Goal: Find specific page/section: Find specific page/section

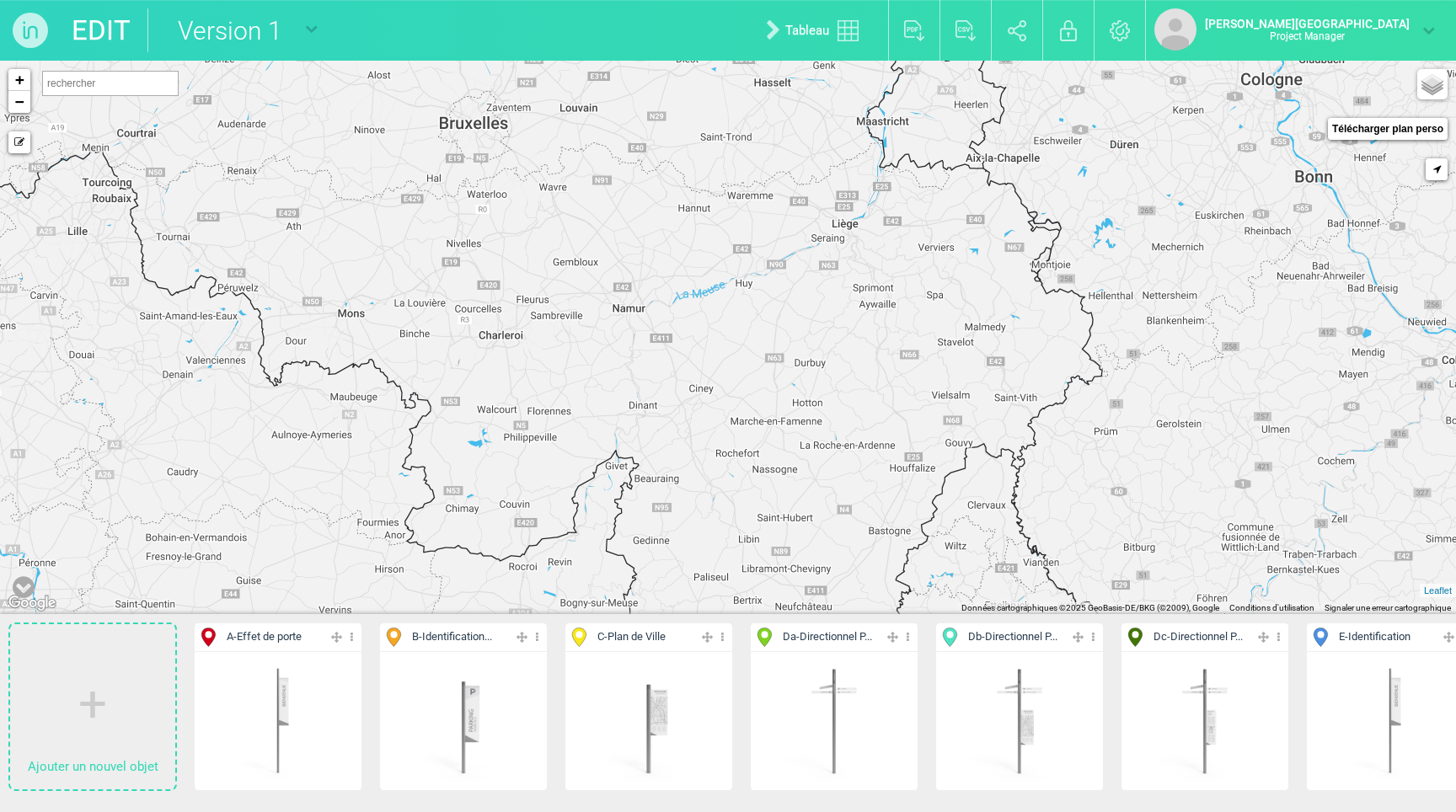
click at [45, 29] on img at bounding box center [30, 30] width 61 height 61
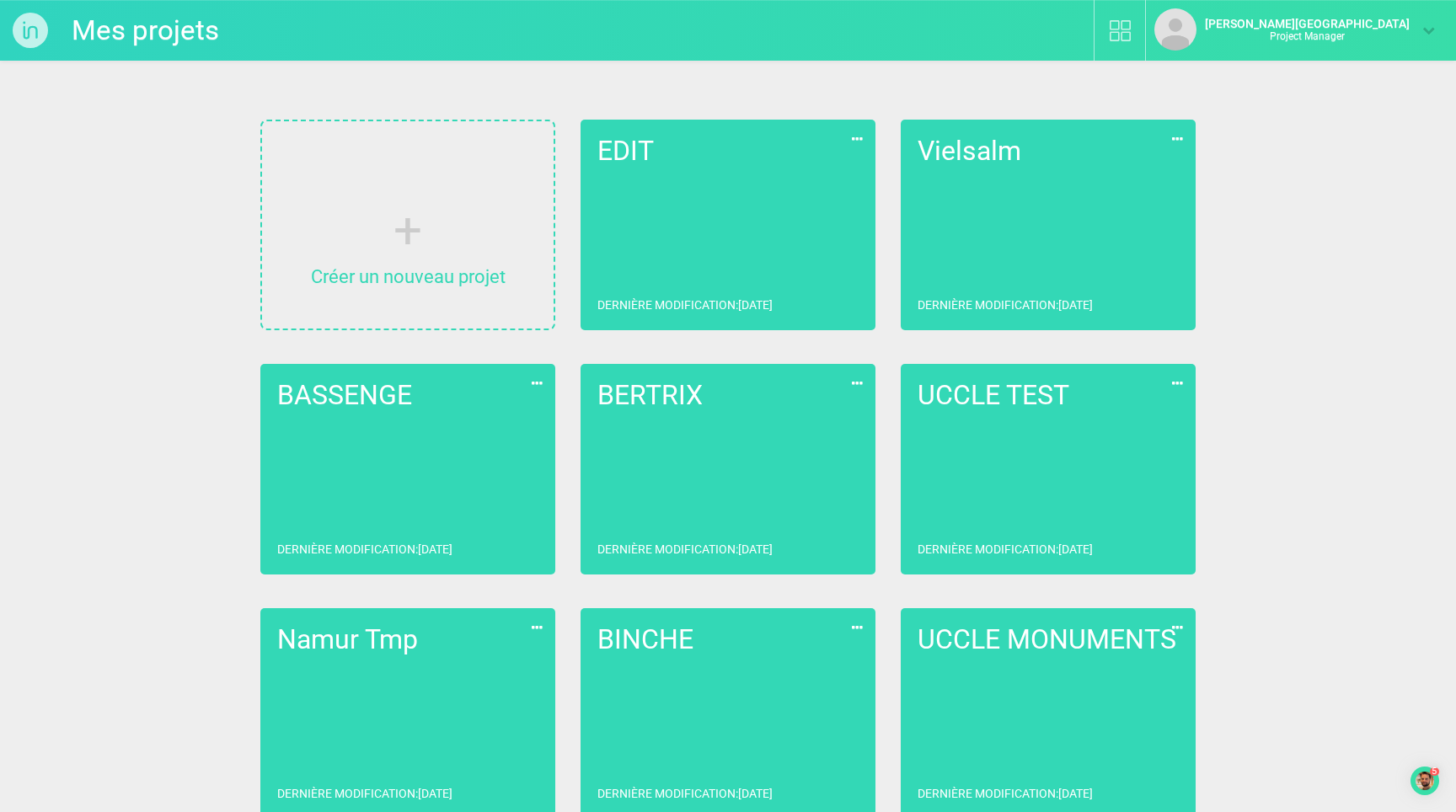
click at [657, 197] on link "EDIT Dernière modification : [DATE]" at bounding box center [728, 224] width 295 height 211
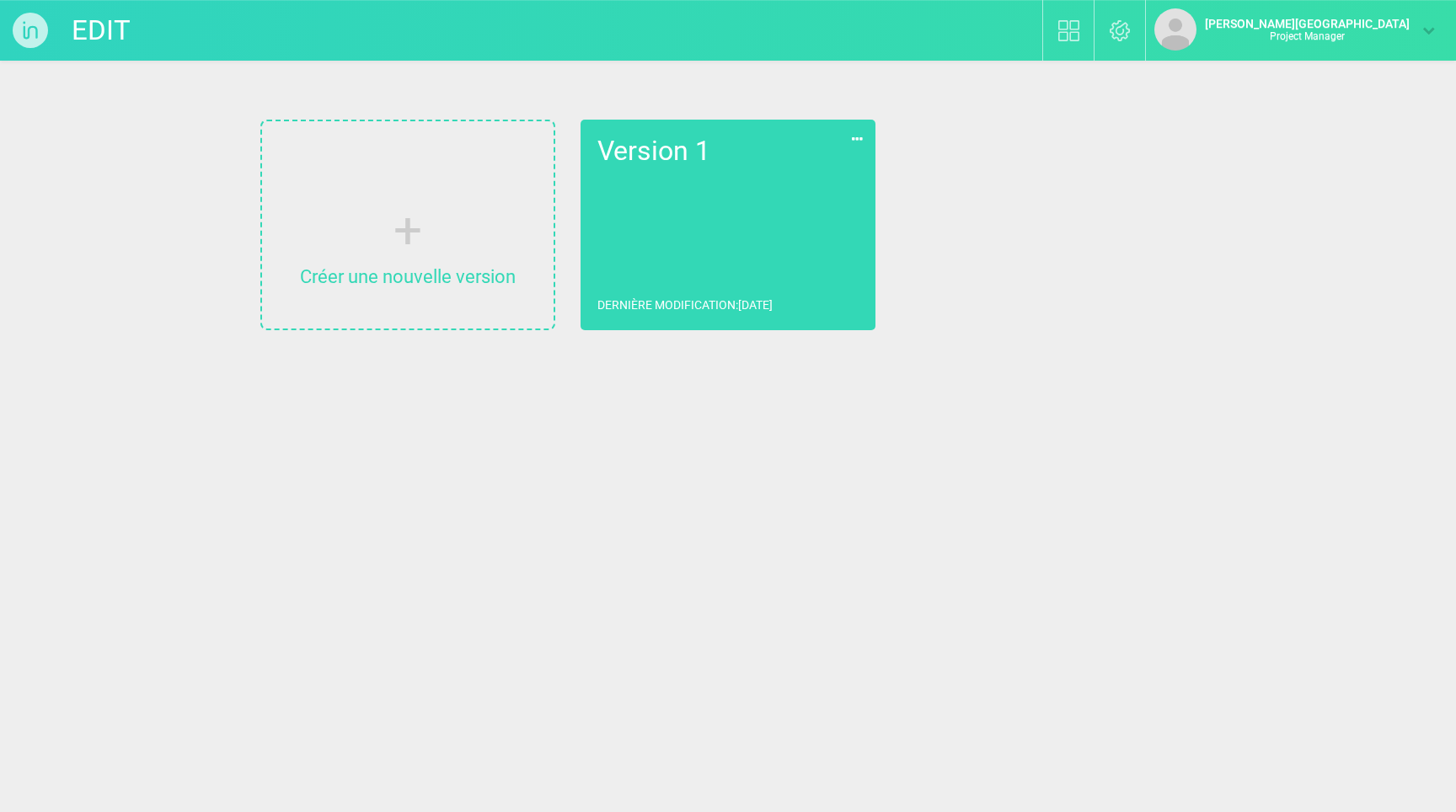
click at [657, 197] on link "Version 1 Dernière modification : [DATE]" at bounding box center [728, 224] width 295 height 211
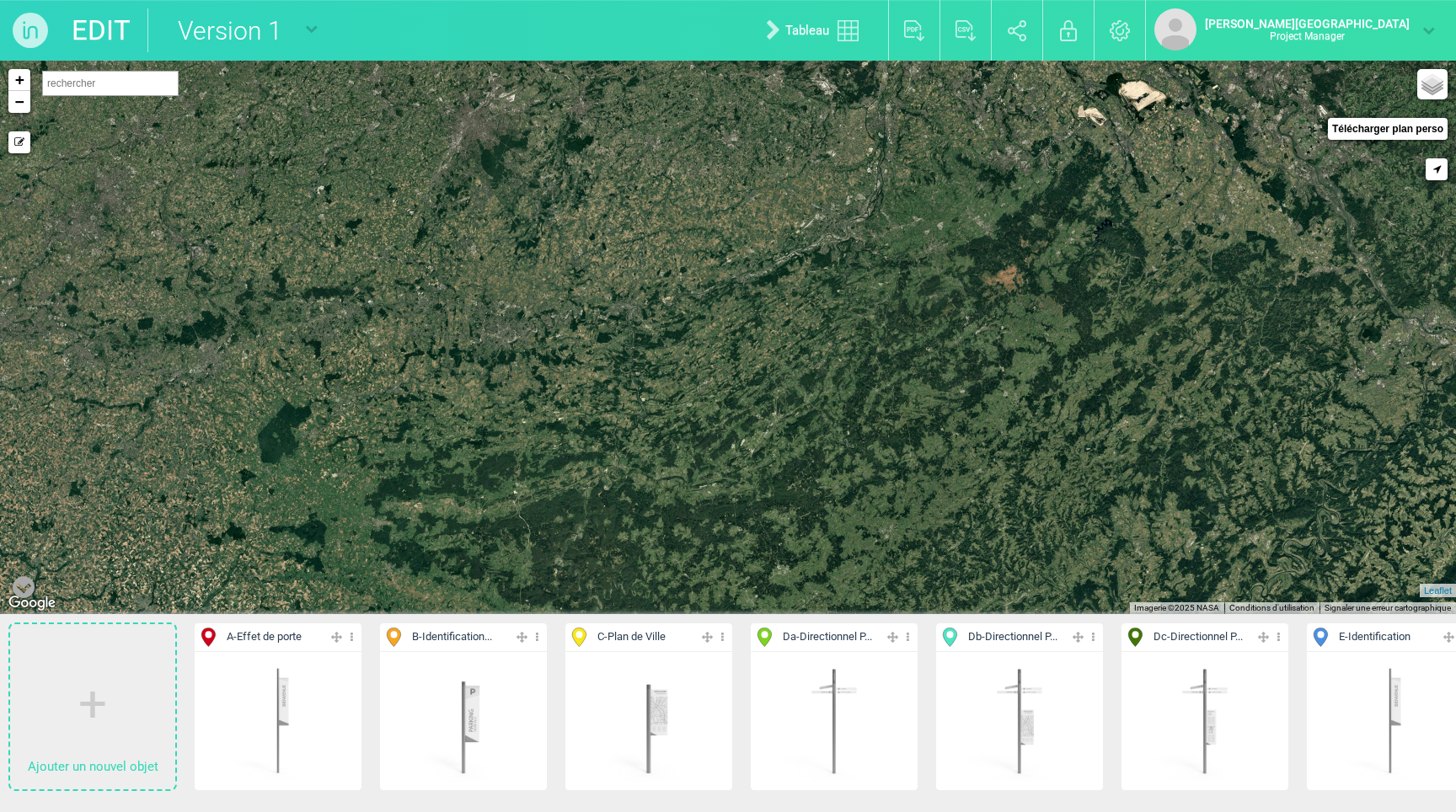
click at [25, 26] on img at bounding box center [30, 30] width 61 height 61
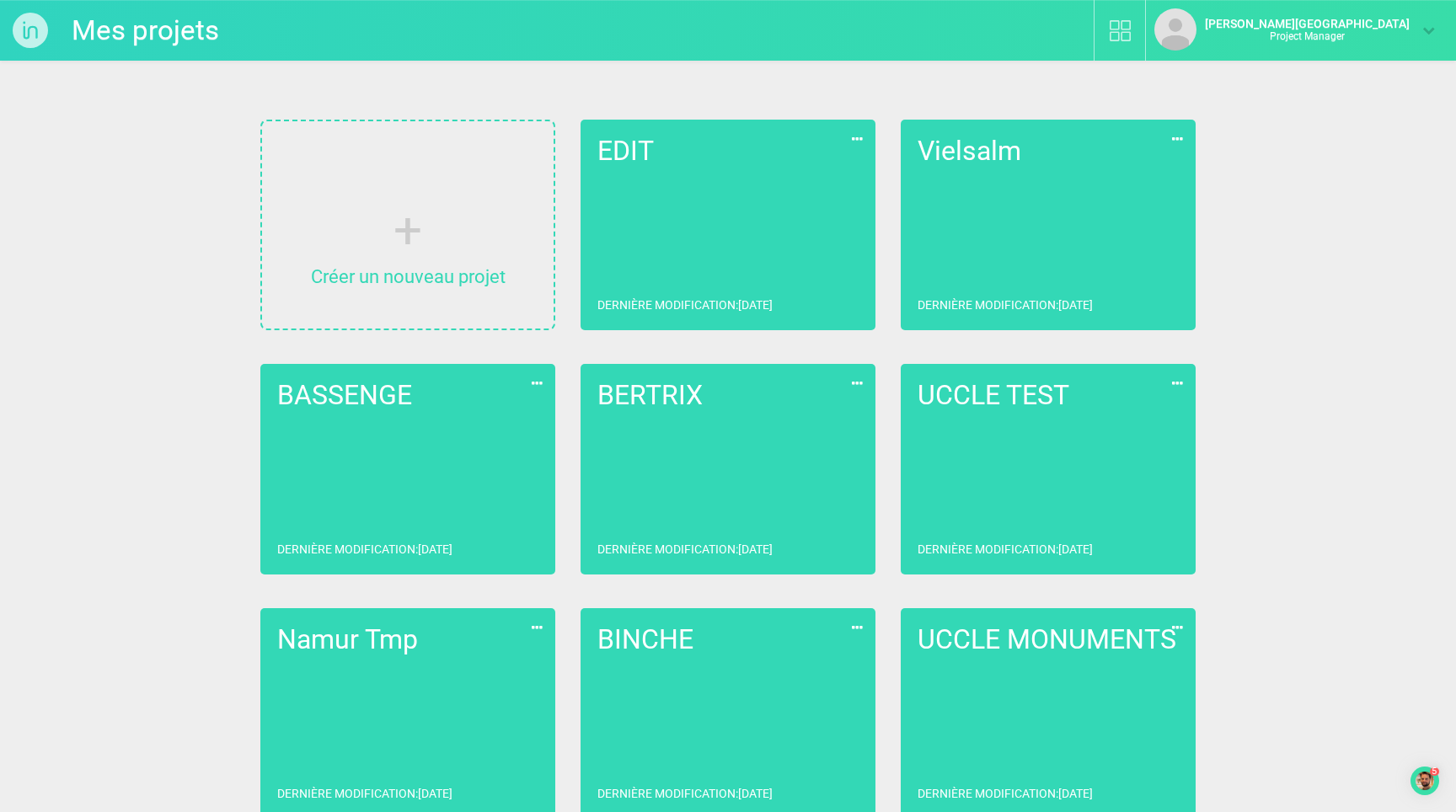
click at [972, 179] on link "Vielsalm Dernière modification : [DATE]" at bounding box center [1048, 224] width 295 height 211
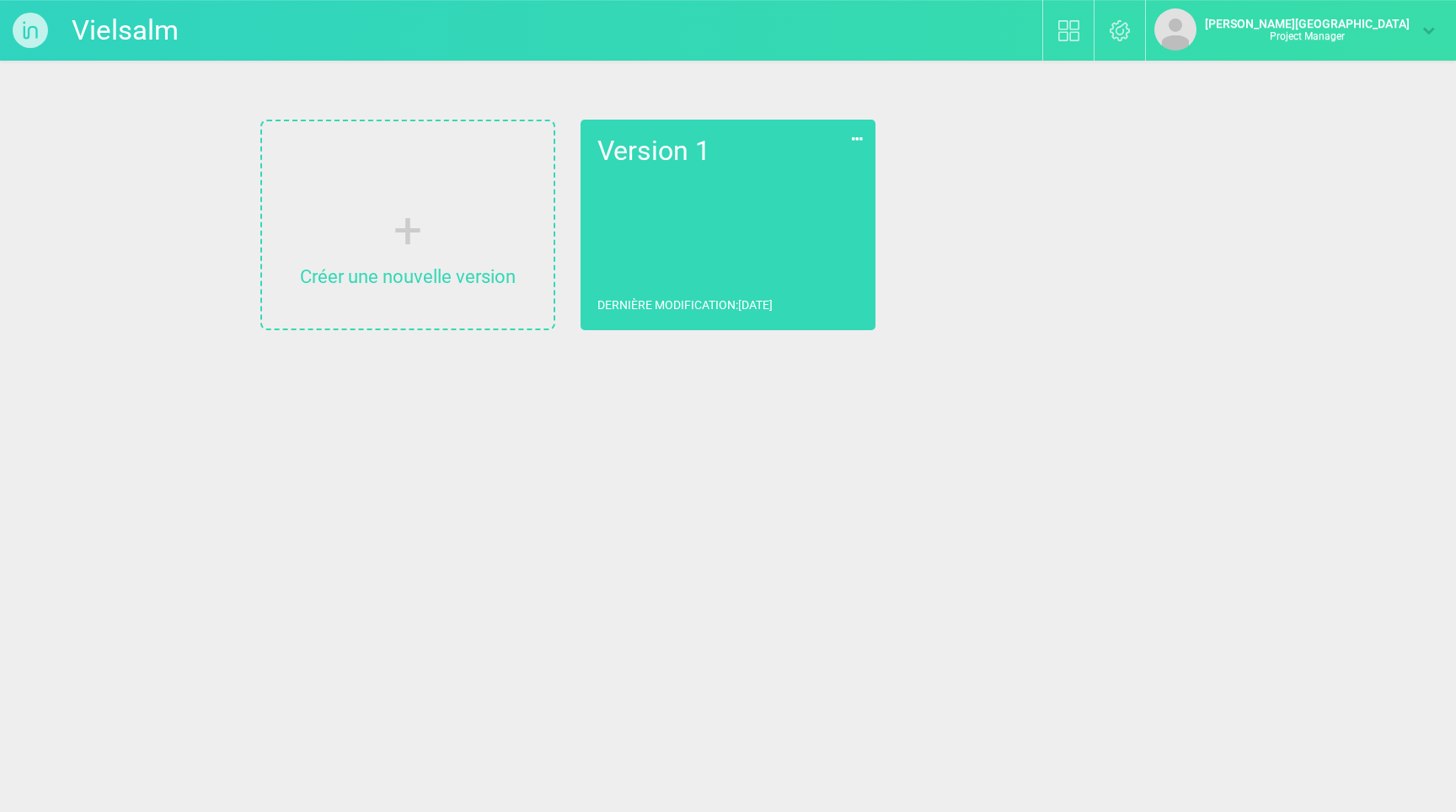
click at [744, 249] on link "Version 1 Dernière modification : [DATE]" at bounding box center [728, 224] width 295 height 211
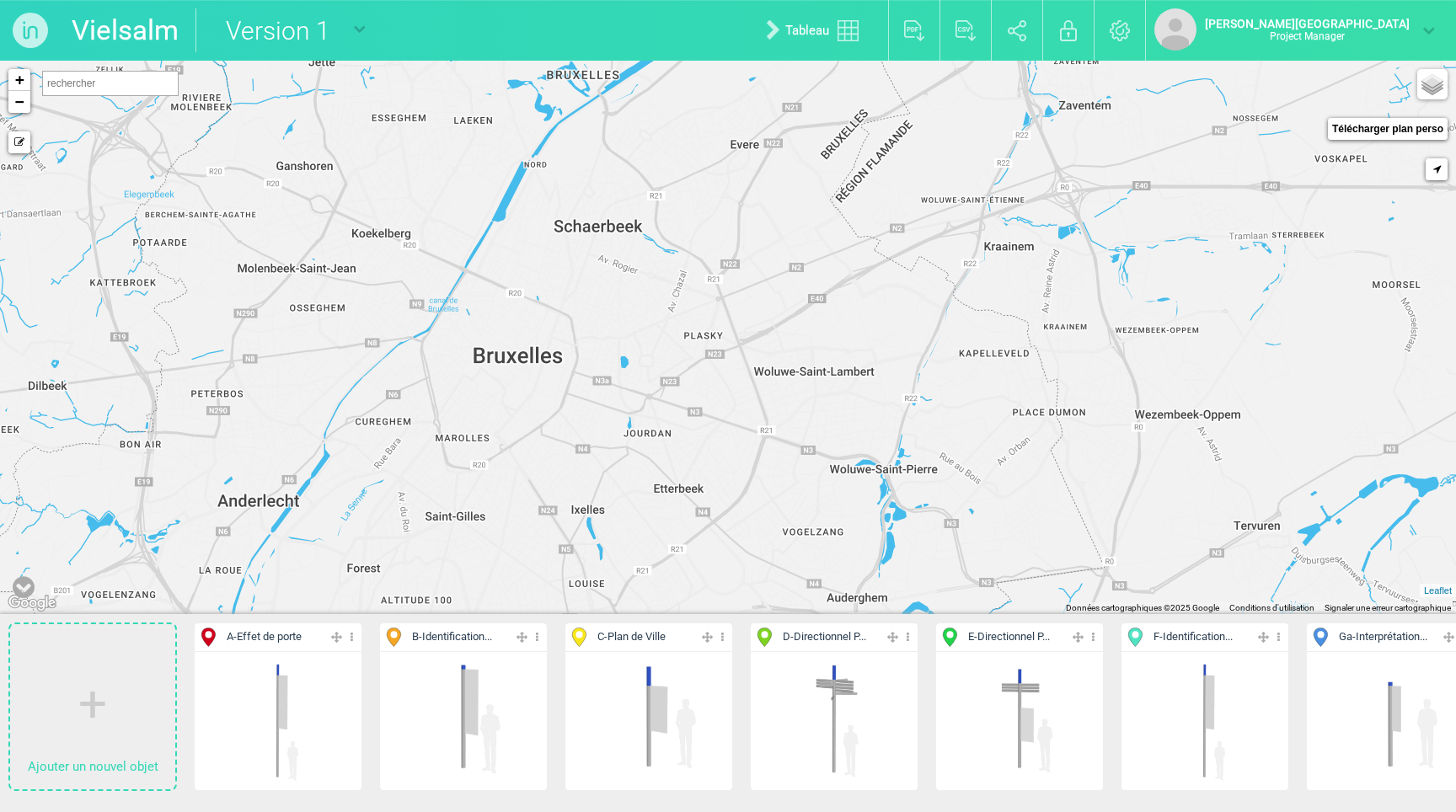
click at [47, 35] on img at bounding box center [30, 30] width 61 height 61
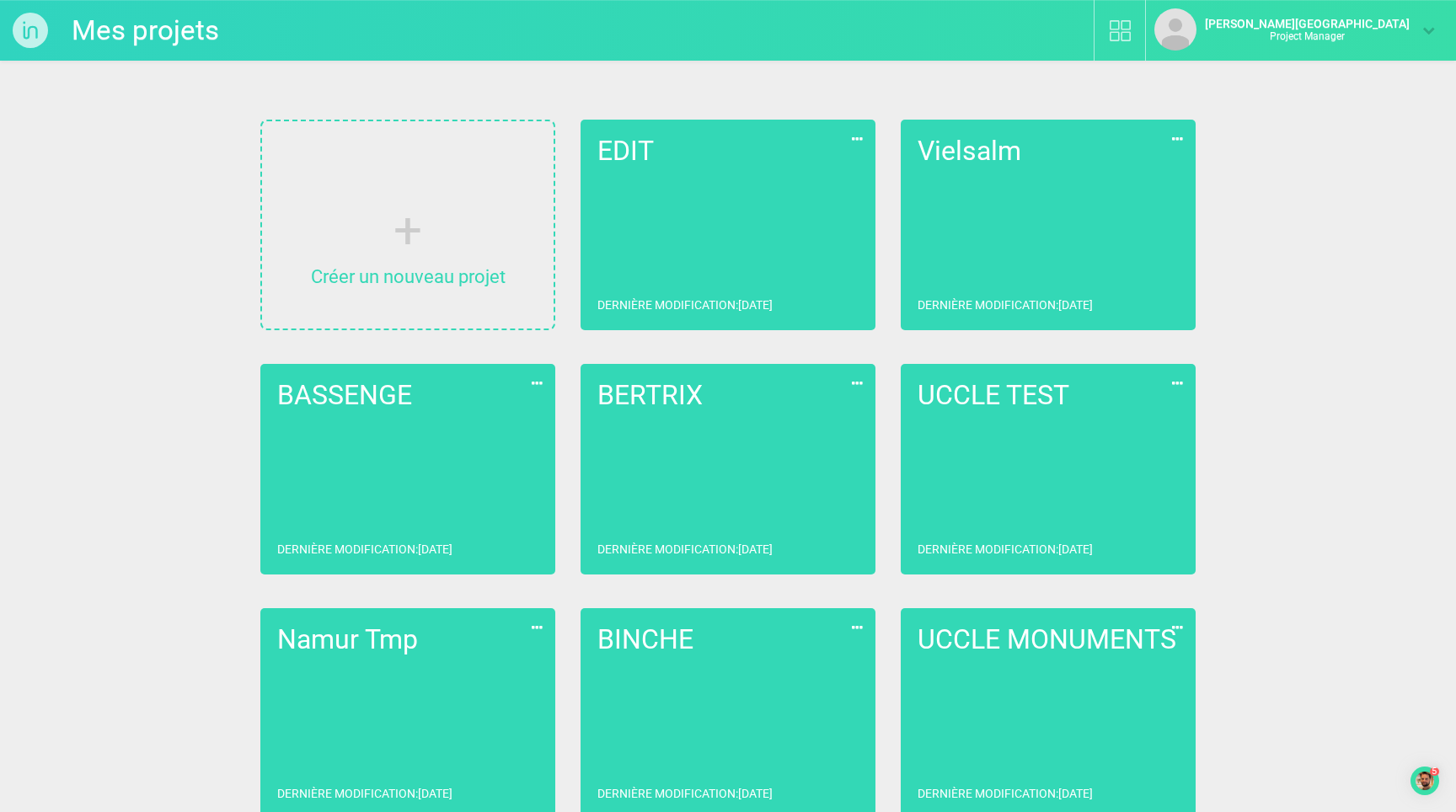
click at [685, 202] on link "EDIT Dernière modification : [DATE]" at bounding box center [728, 224] width 295 height 211
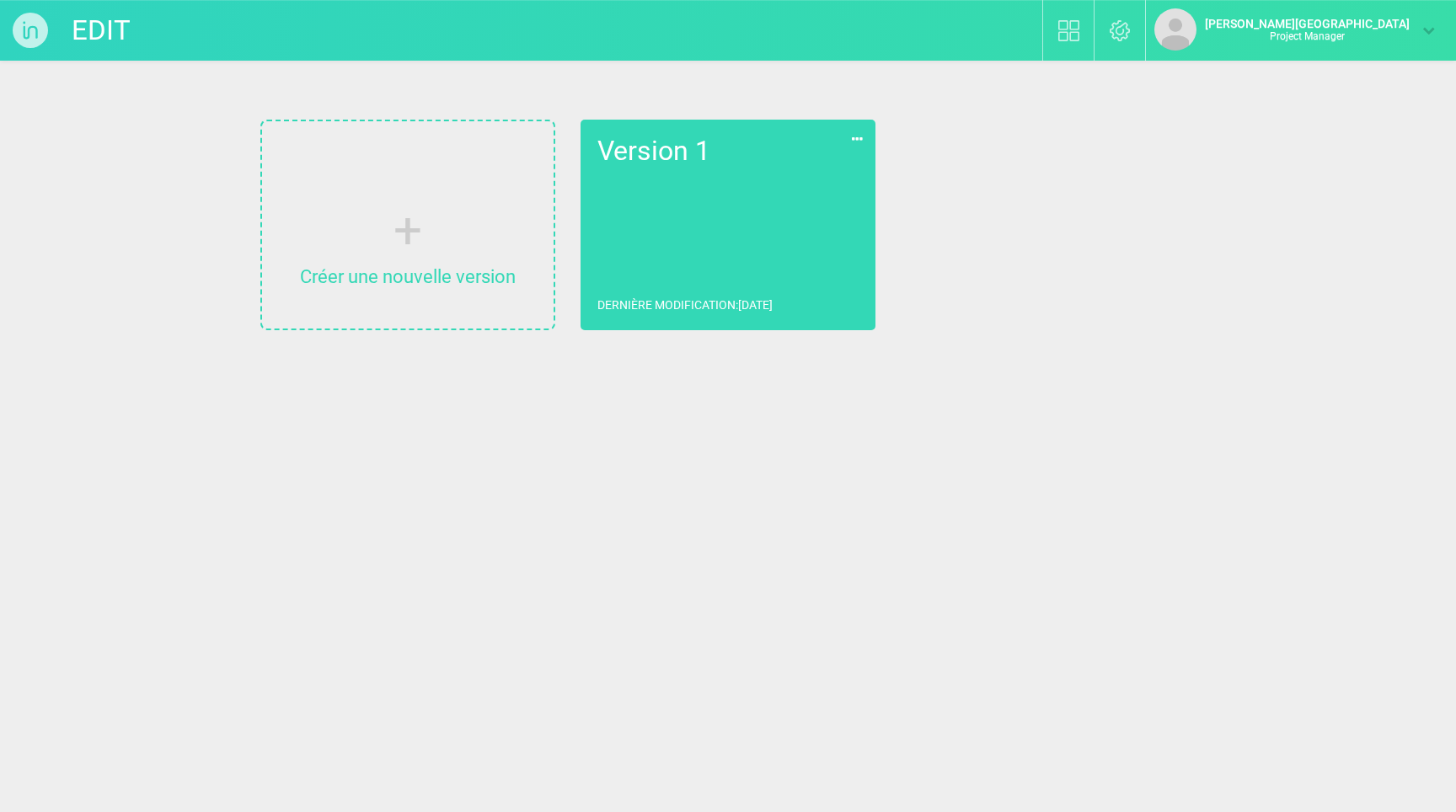
click at [685, 202] on link "Version 1 Dernière modification : [DATE]" at bounding box center [728, 224] width 295 height 211
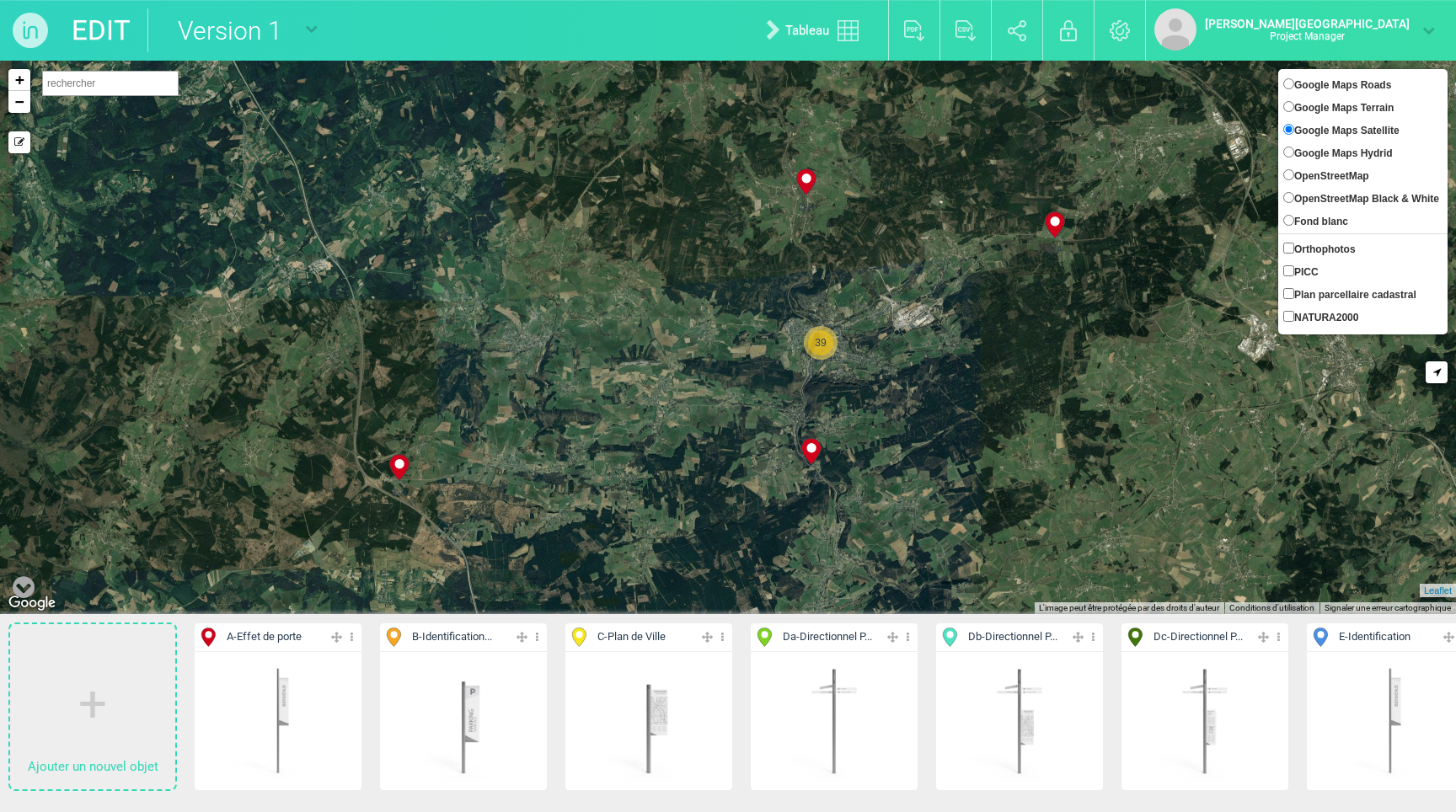
click at [1345, 170] on span "OpenStreetMap" at bounding box center [1332, 176] width 75 height 12
click at [1294, 169] on input "OpenStreetMap" at bounding box center [1289, 175] width 11 height 11
radio input "true"
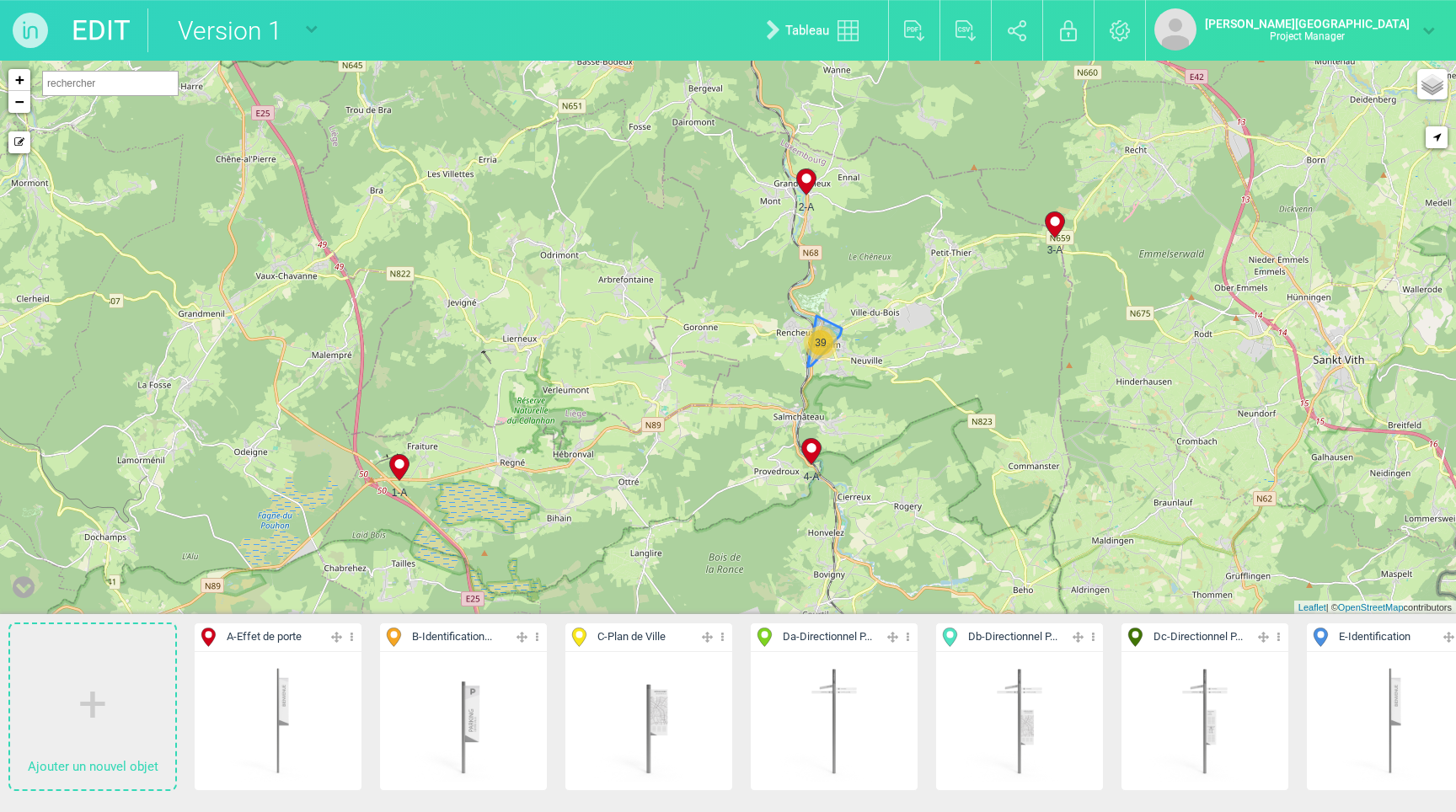
click at [820, 349] on span "39" at bounding box center [820, 342] width 25 height 25
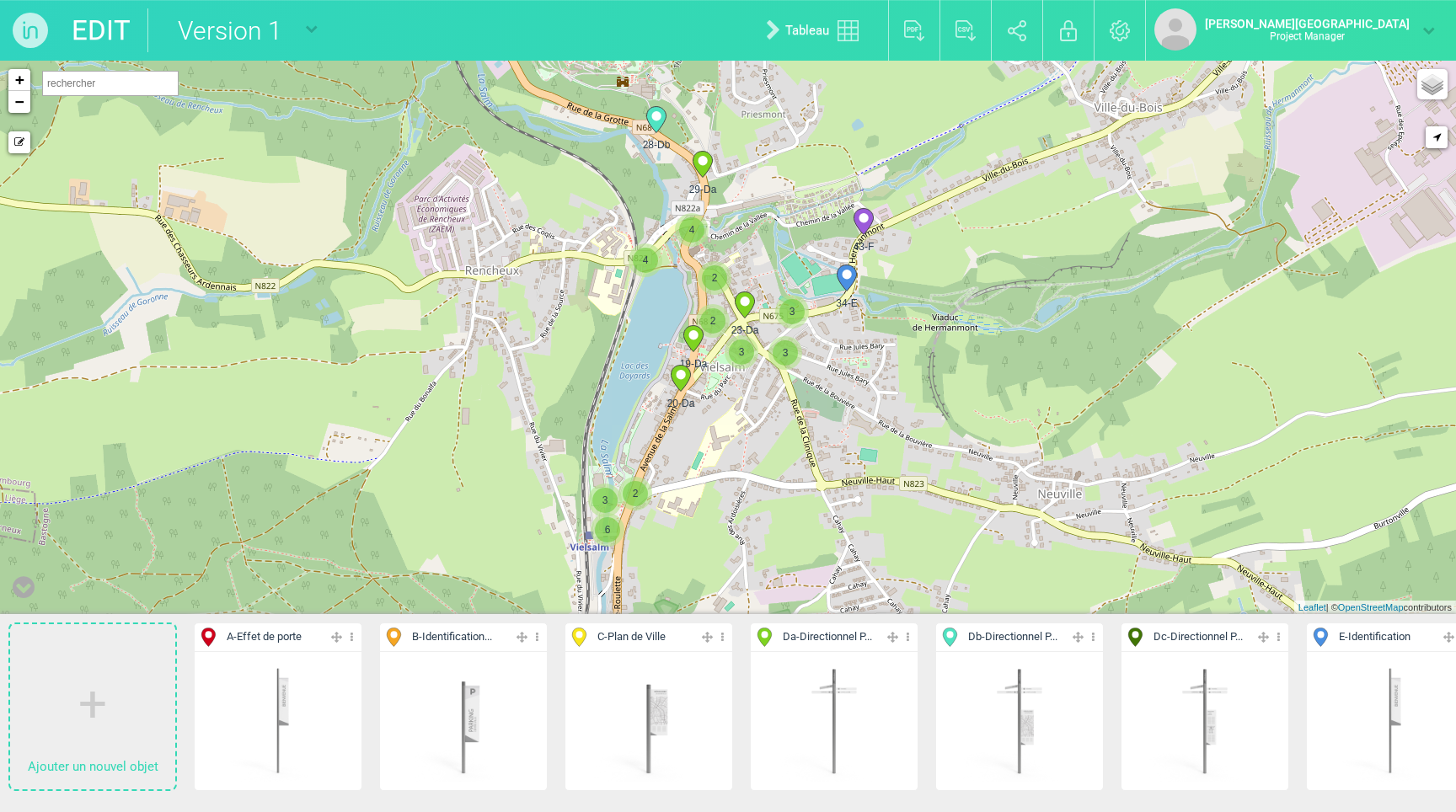
click at [844, 278] on circle at bounding box center [846, 274] width 9 height 9
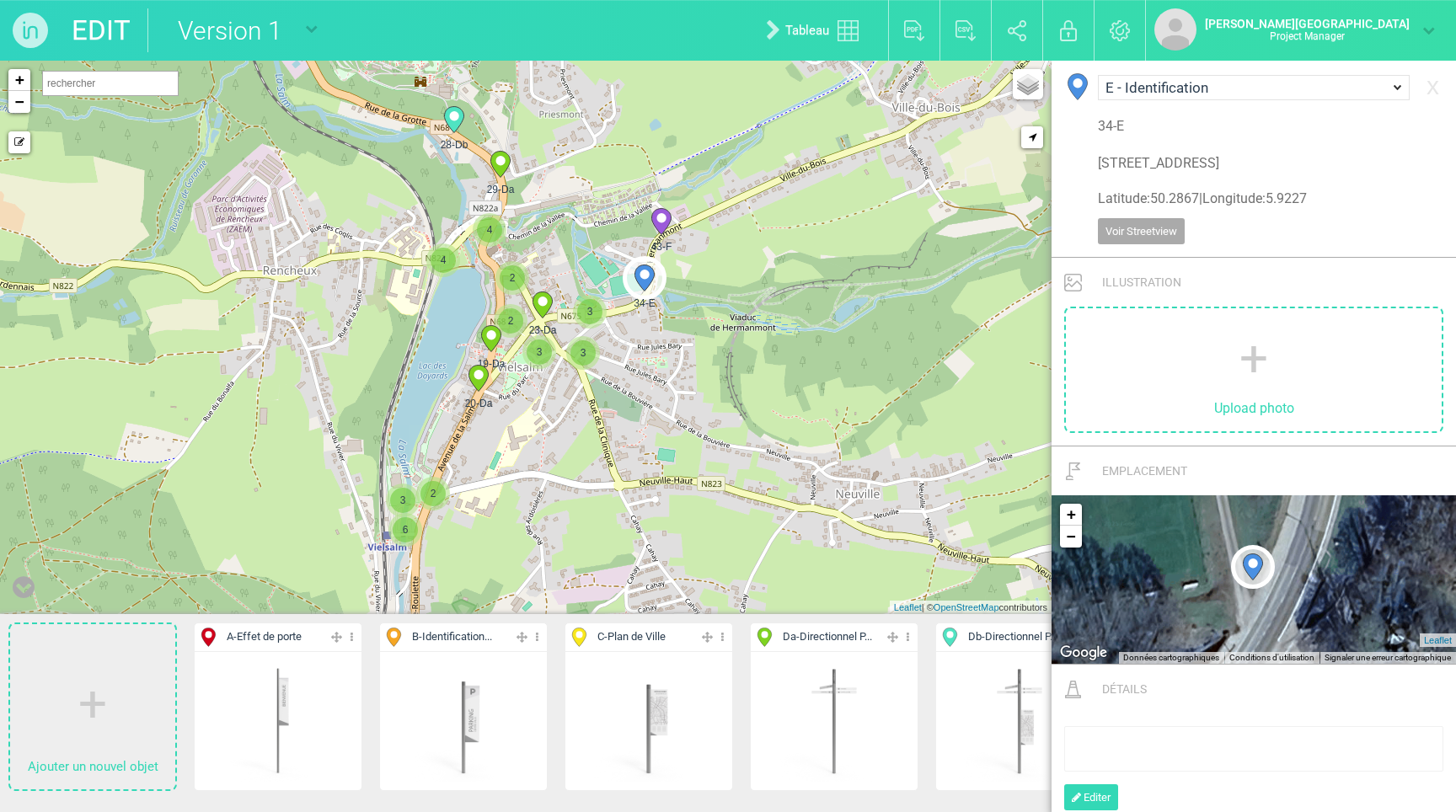
click at [542, 312] on icon at bounding box center [542, 305] width 19 height 26
select select "19450"
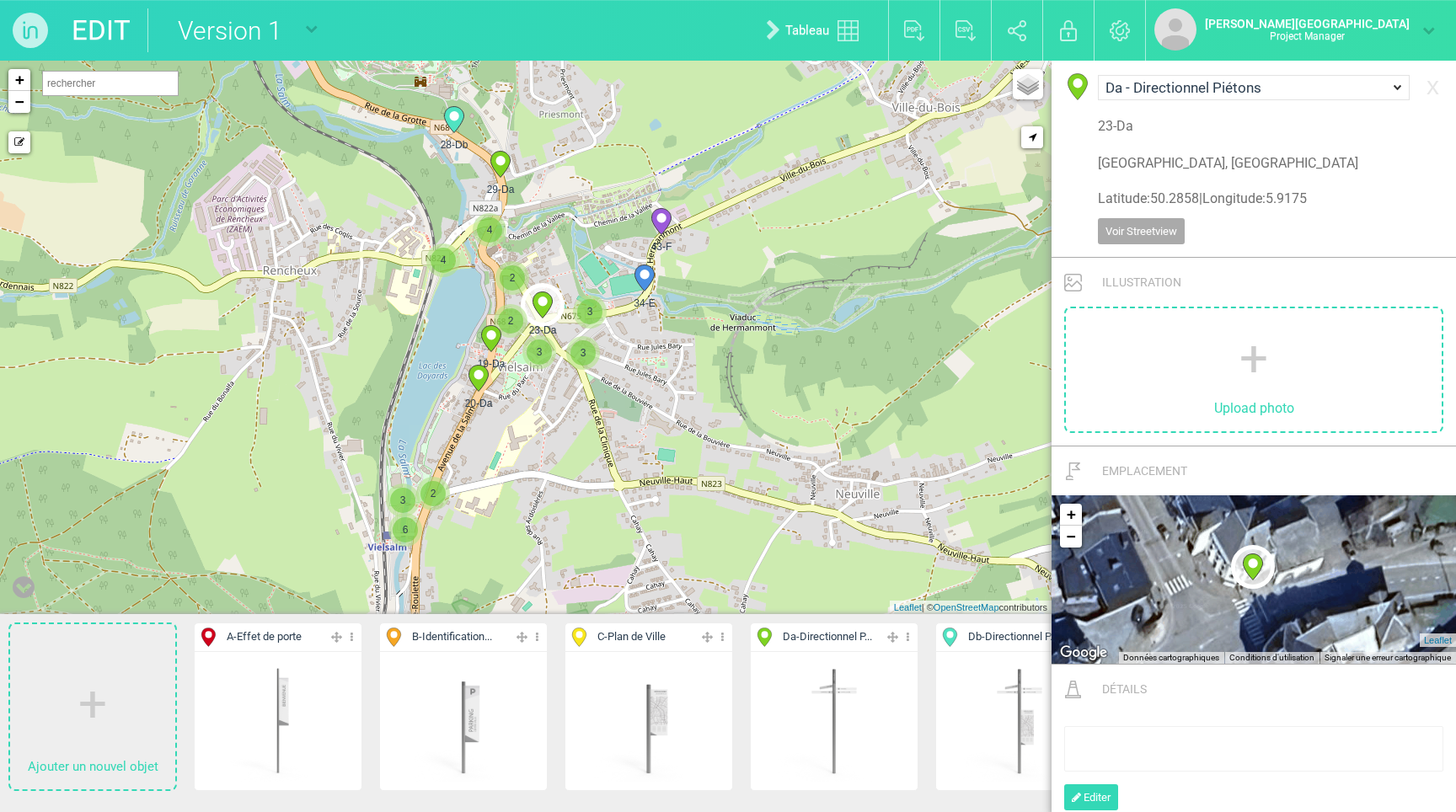
click at [506, 269] on span "2" at bounding box center [511, 278] width 25 height 25
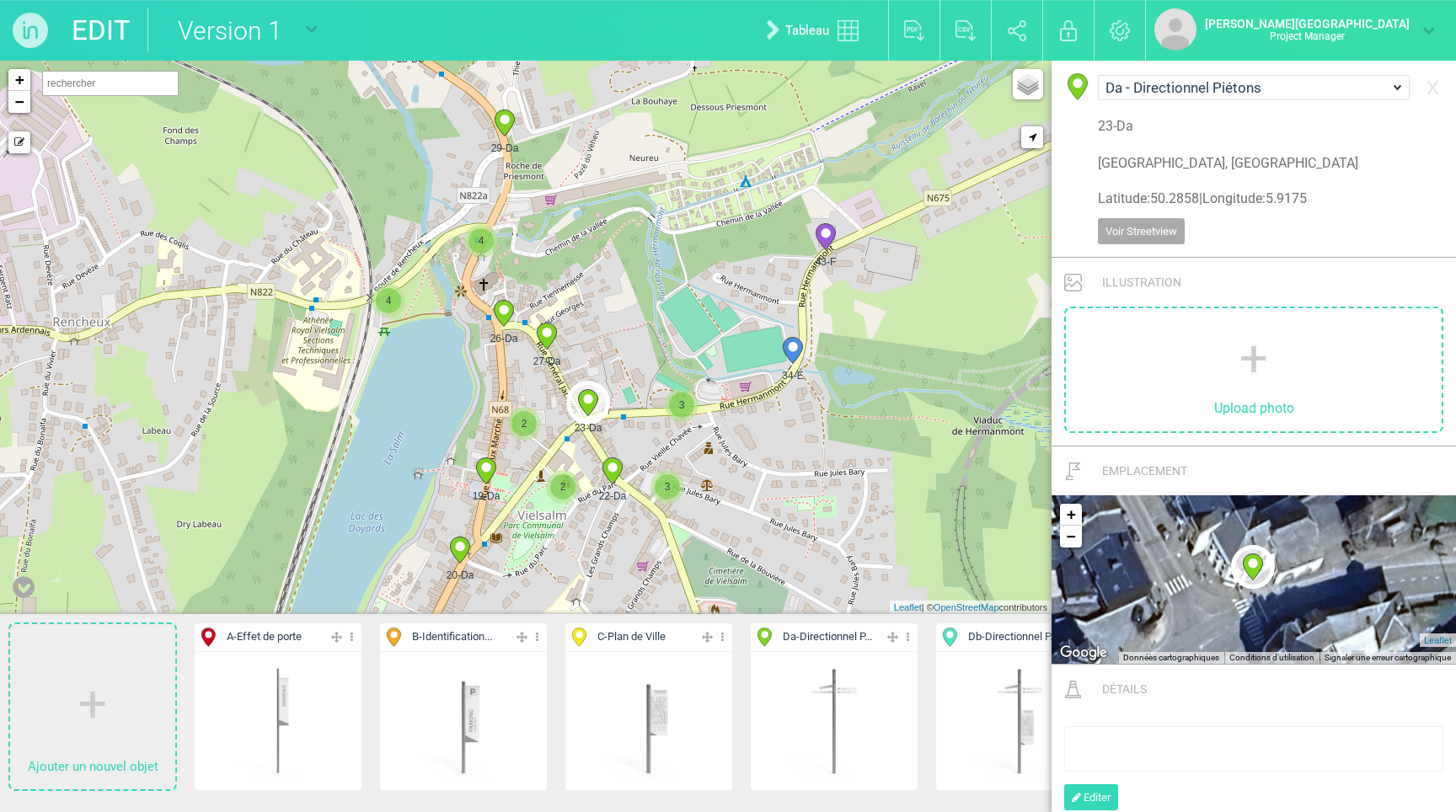
click at [544, 337] on icon at bounding box center [545, 337] width 19 height 26
type input "[STREET_ADDRESS][PERSON_NAME]"
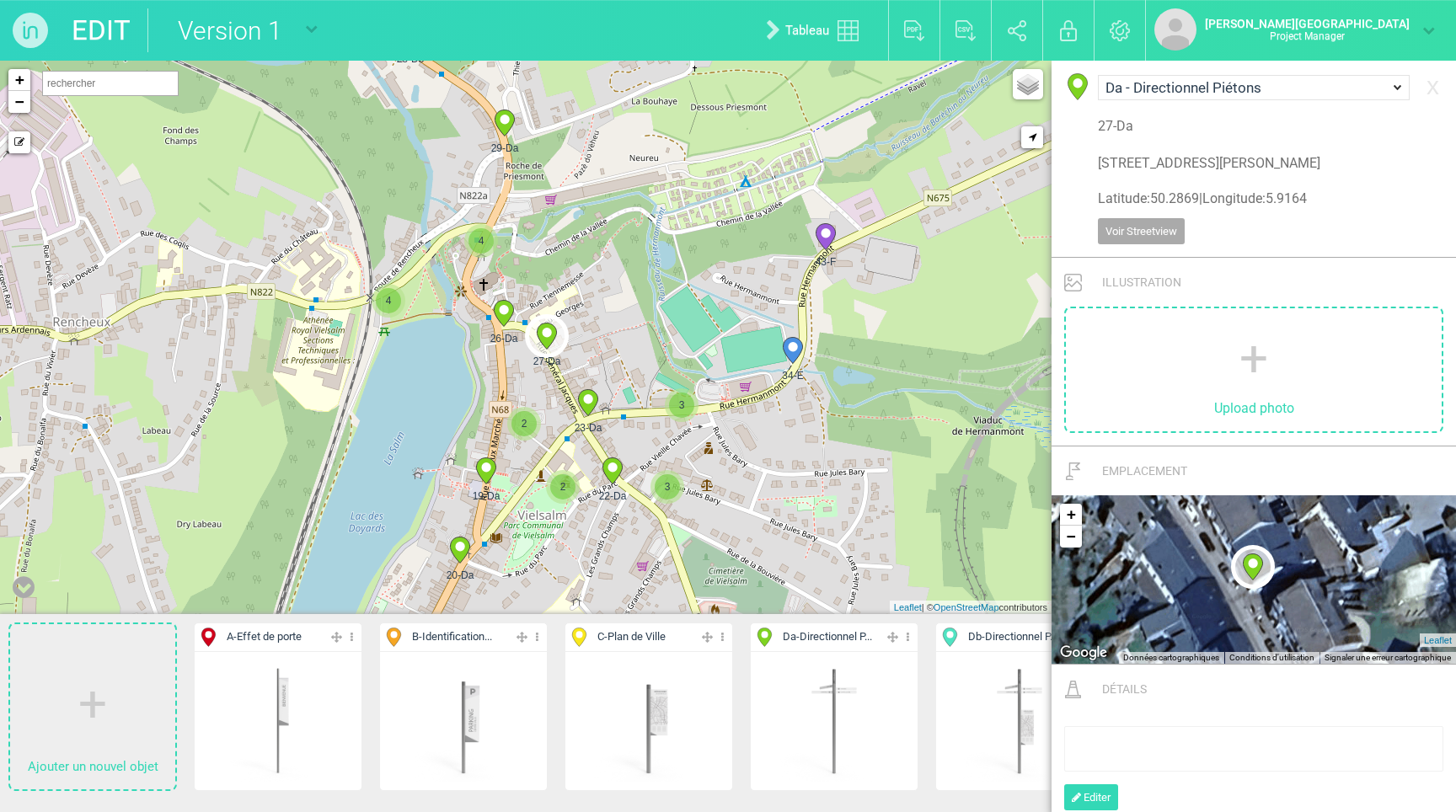
click at [519, 429] on span "2" at bounding box center [523, 423] width 25 height 25
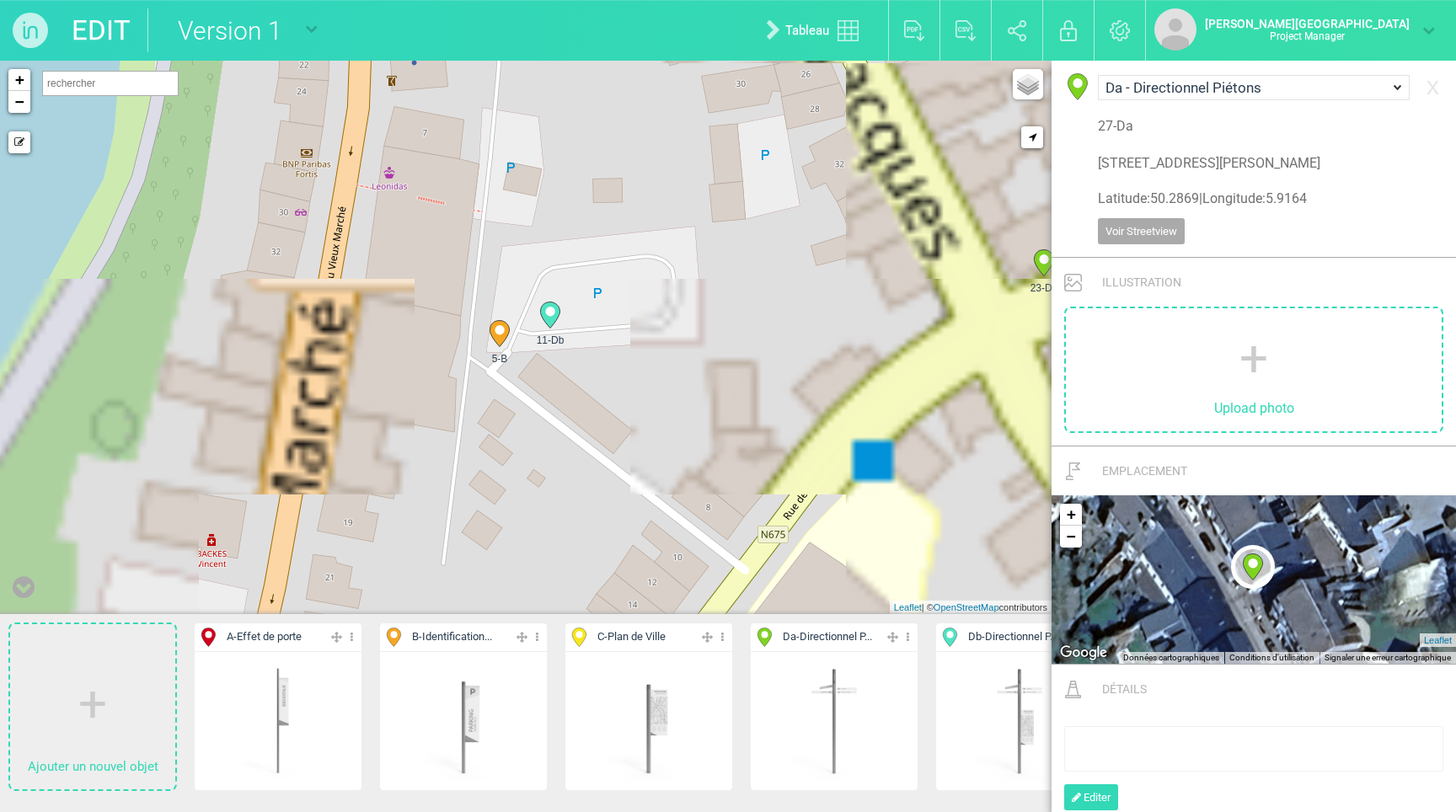
click at [531, 322] on div "11-Db" at bounding box center [550, 319] width 44 height 44
select select "19449"
type input "[STREET_ADDRESS]"
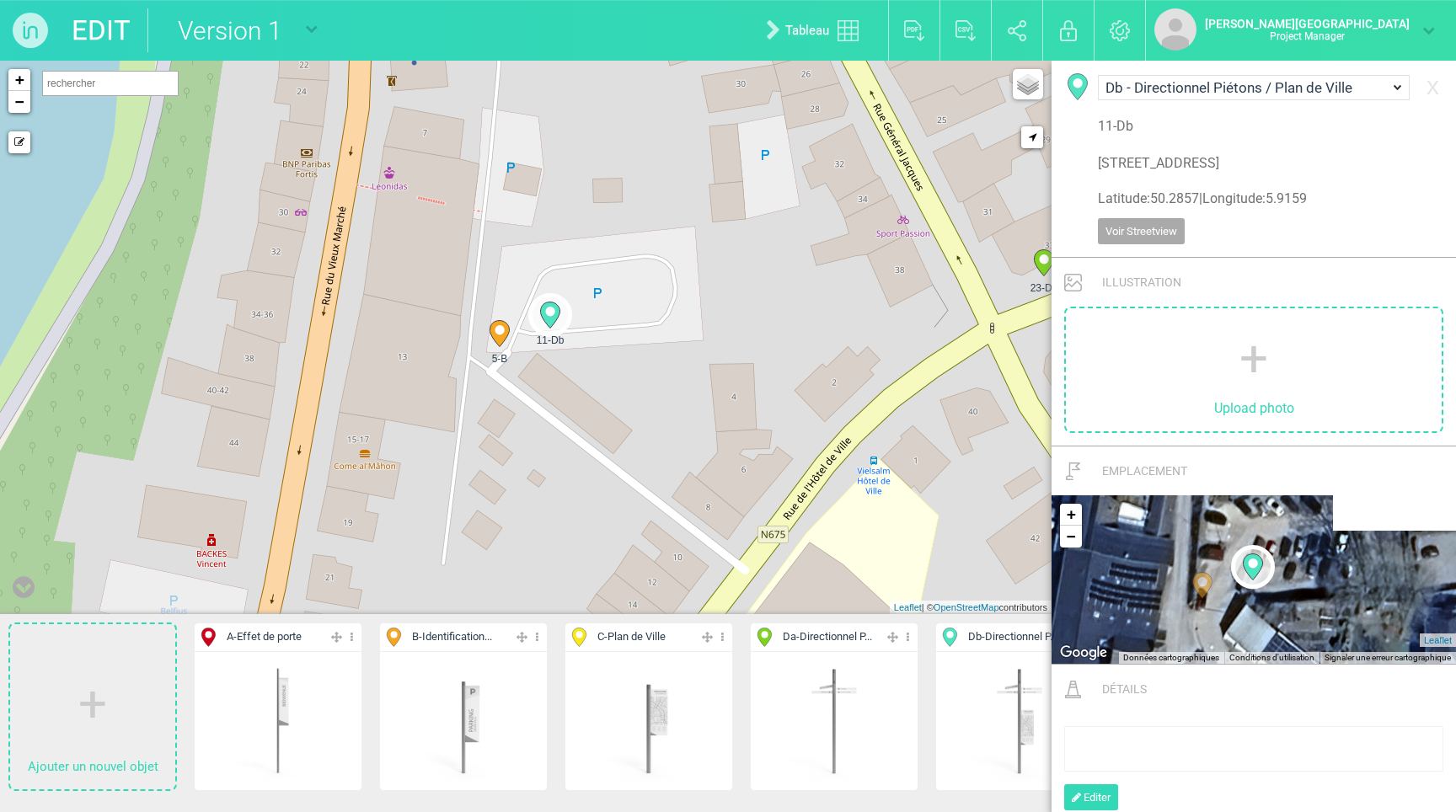
click at [506, 335] on icon at bounding box center [499, 334] width 19 height 26
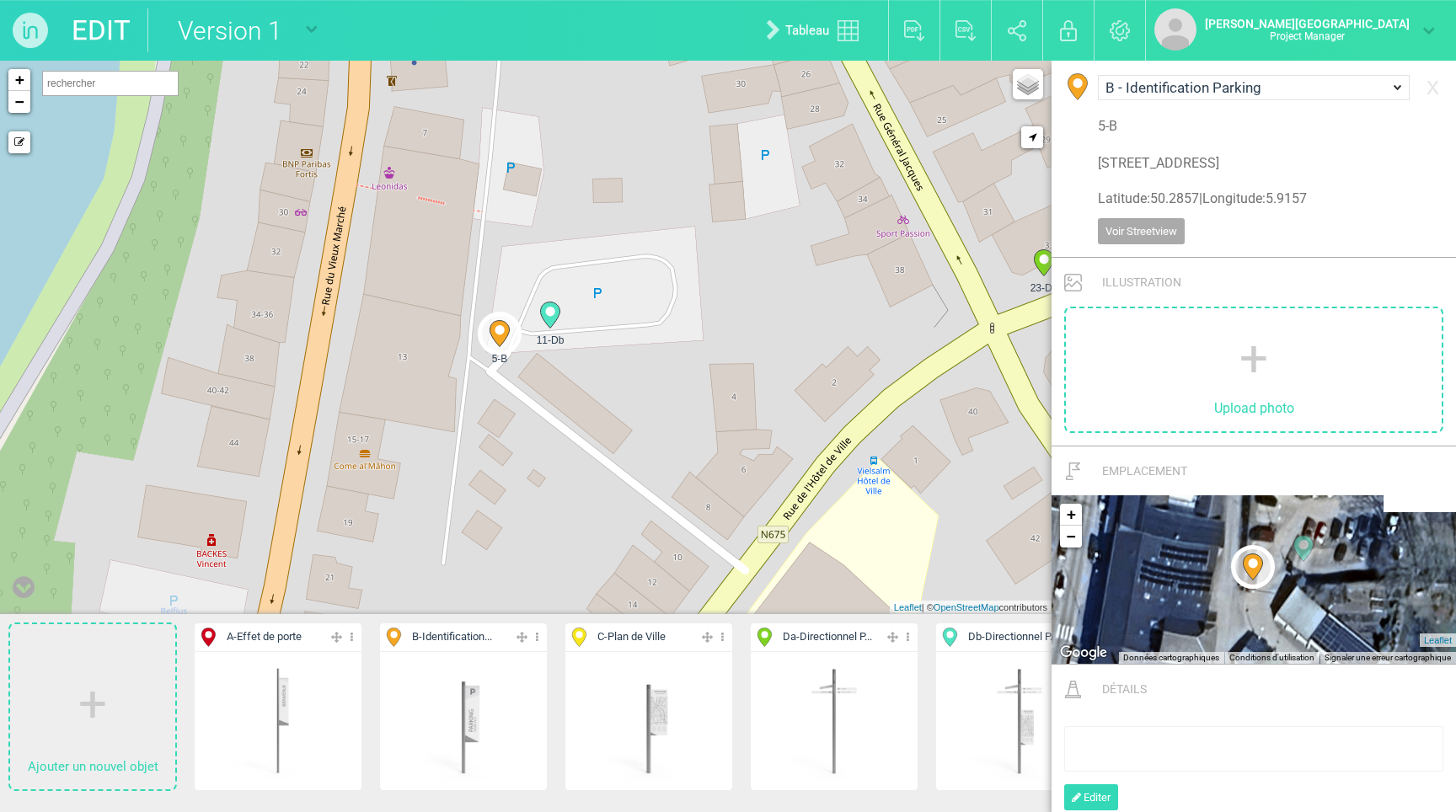
click at [541, 327] on icon at bounding box center [549, 315] width 27 height 27
select select "19449"
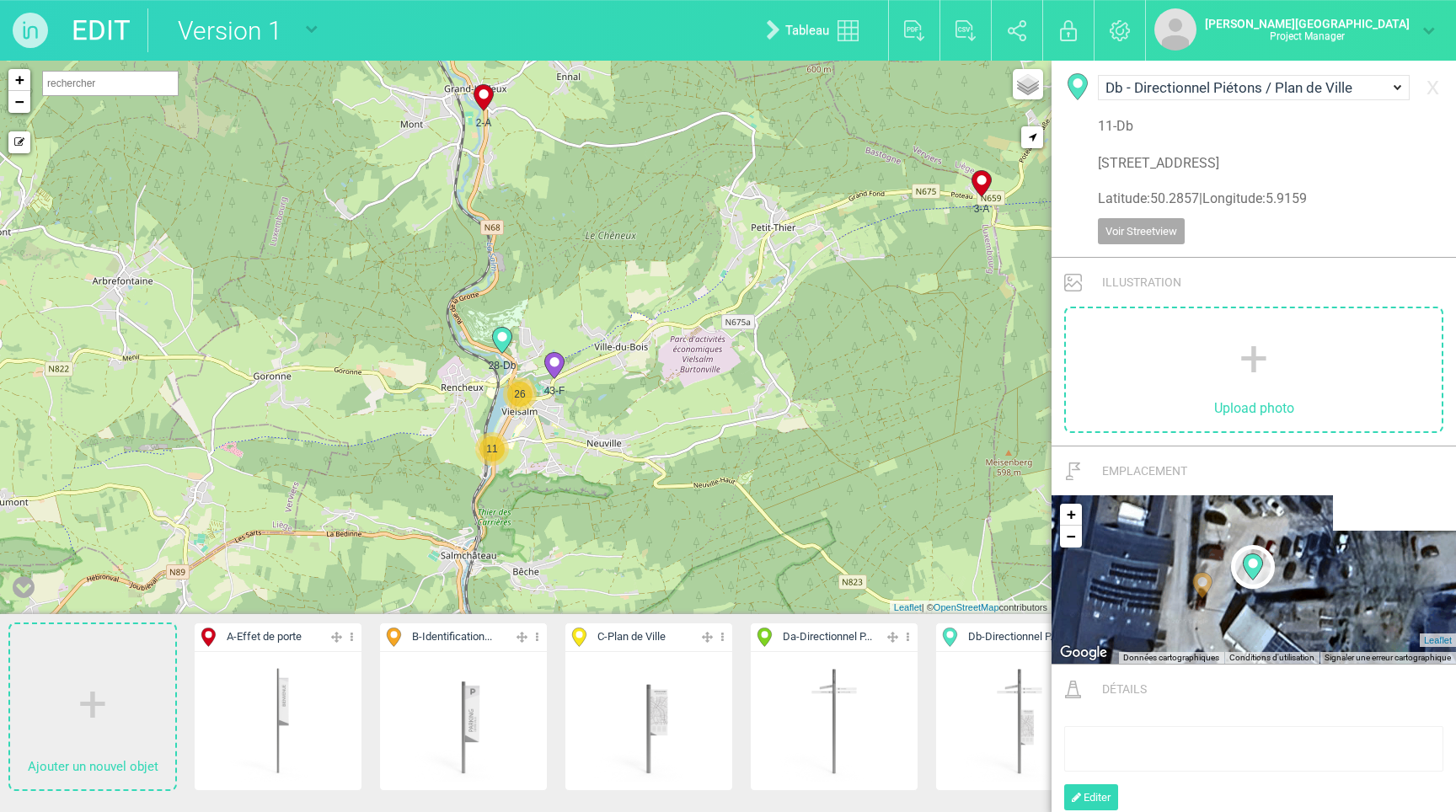
drag, startPoint x: 651, startPoint y: 345, endPoint x: 712, endPoint y: 310, distance: 70.3
click at [713, 310] on div "3-A 2-A 4-A 1-A 43-F" at bounding box center [525, 337] width 1051 height 554
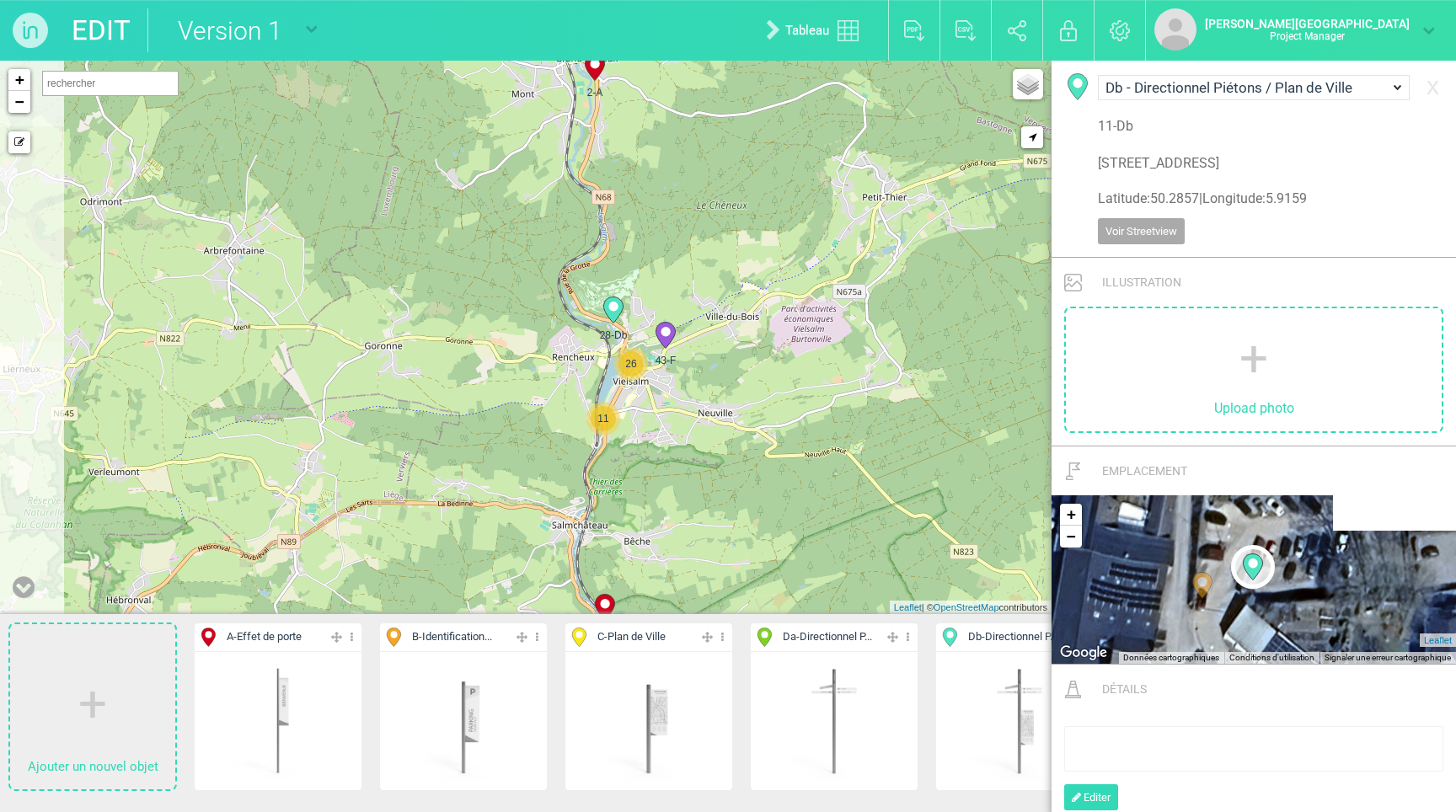
drag, startPoint x: 702, startPoint y: 390, endPoint x: 791, endPoint y: 371, distance: 91.0
click at [792, 372] on div "3-A 2-A 4-A 1-A 43-F" at bounding box center [525, 337] width 1051 height 554
